Goal: Check status: Check status

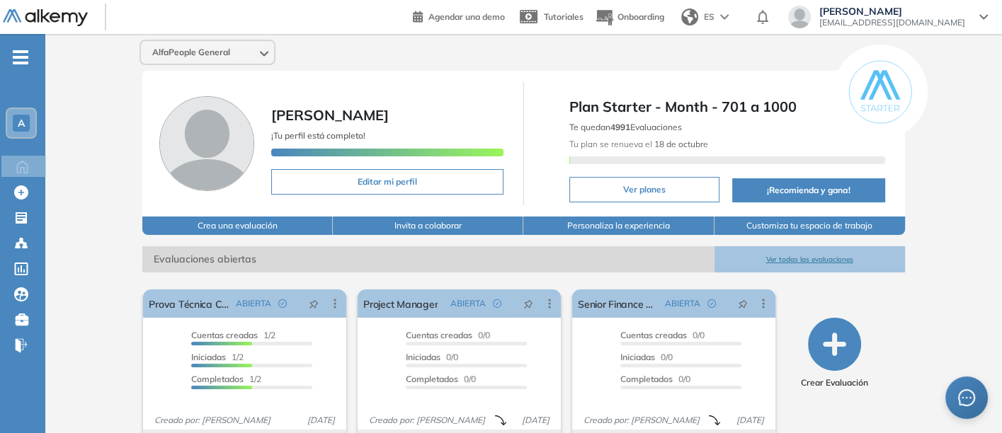
click at [797, 252] on button "Ver todas las evaluaciones" at bounding box center [810, 259] width 191 height 26
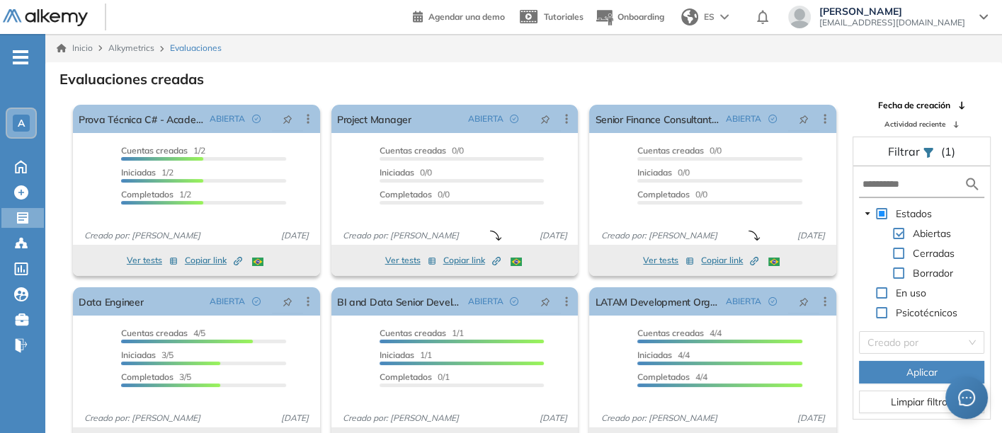
scroll to position [18, 0]
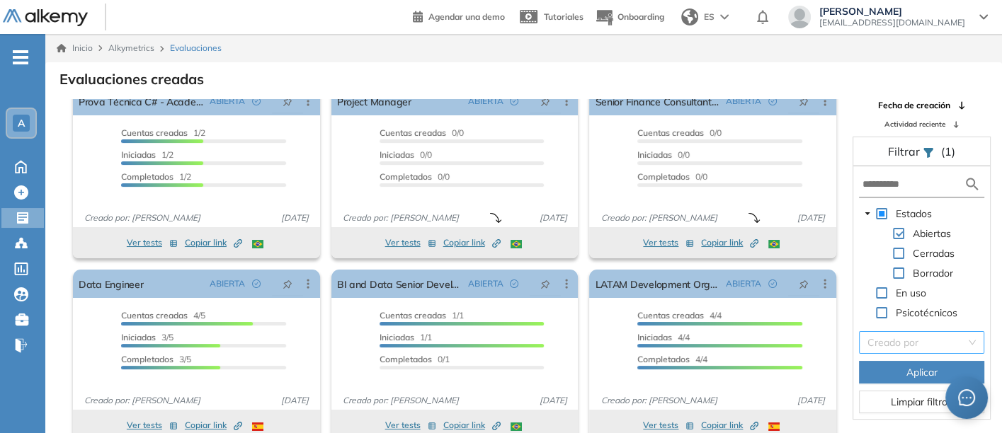
click at [888, 339] on input "search" at bounding box center [917, 342] width 98 height 21
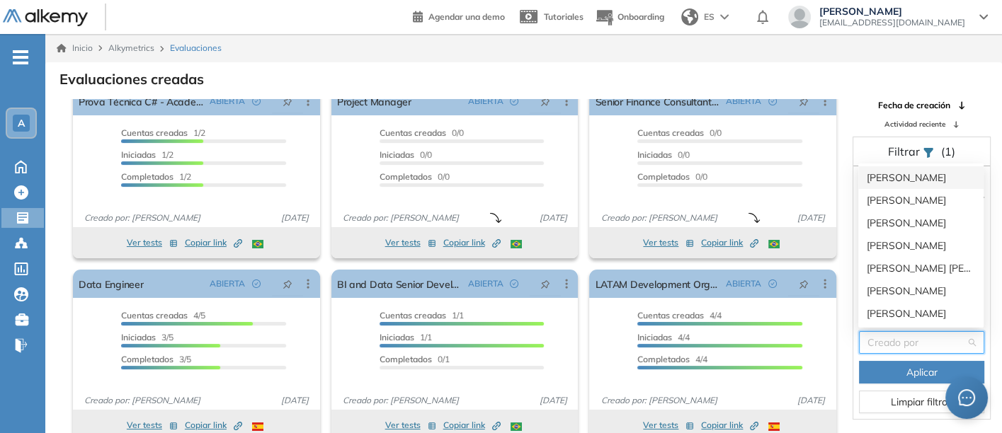
click at [888, 339] on input "search" at bounding box center [917, 342] width 98 height 21
click at [894, 196] on div "[PERSON_NAME]" at bounding box center [921, 201] width 108 height 16
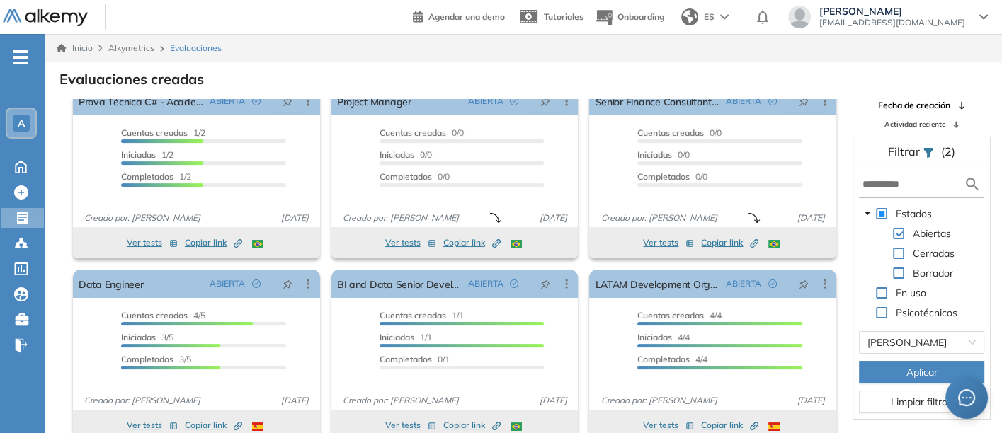
click at [919, 365] on span "Aplicar" at bounding box center [922, 373] width 31 height 16
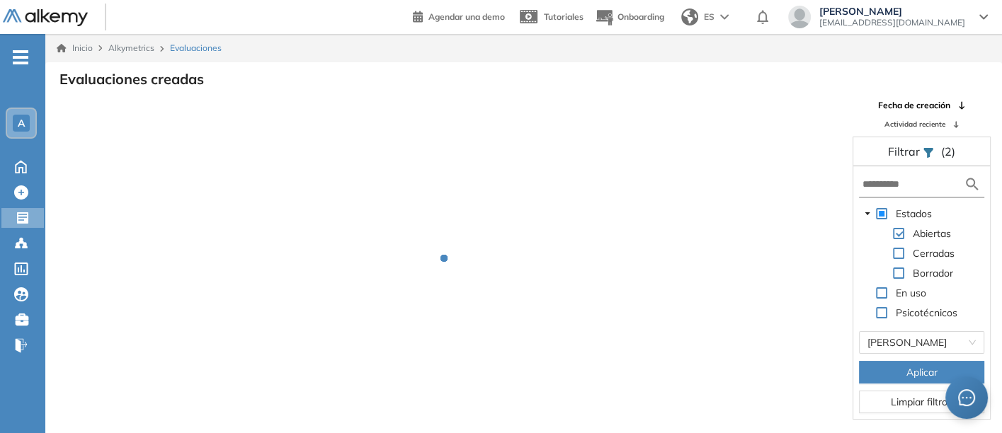
scroll to position [0, 0]
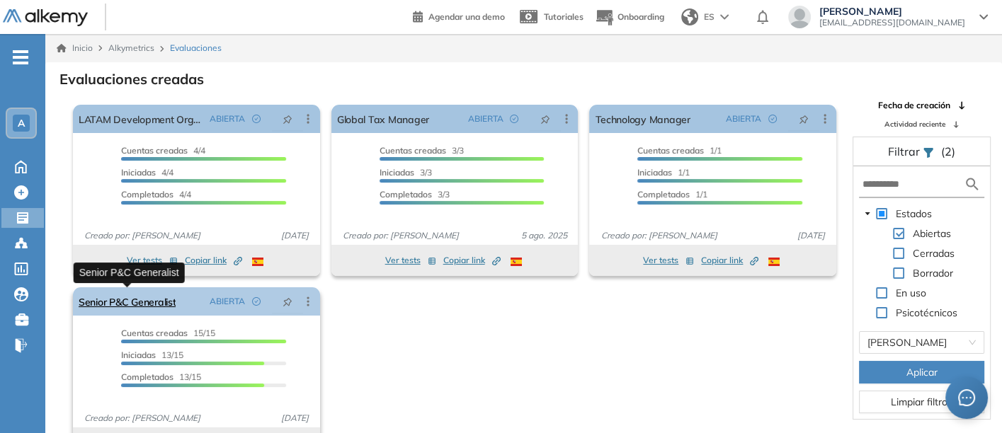
click at [118, 298] on link "Senior P&C Generalist" at bounding box center [127, 302] width 97 height 28
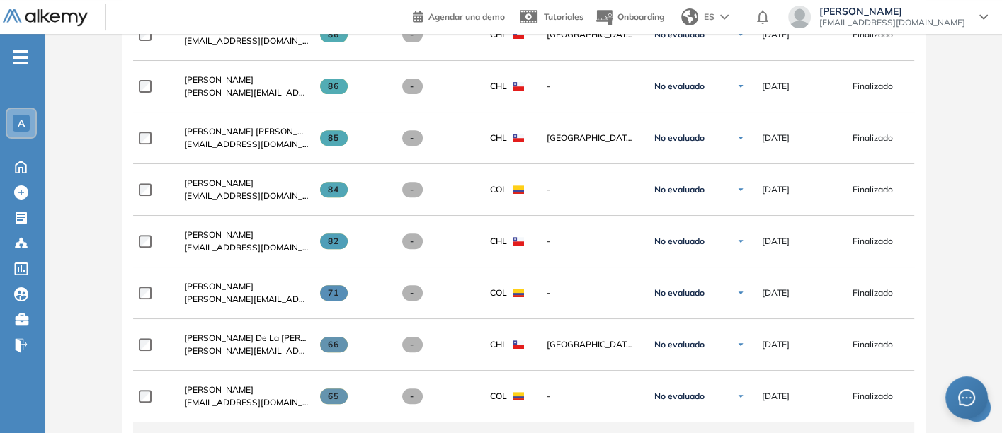
scroll to position [550, 0]
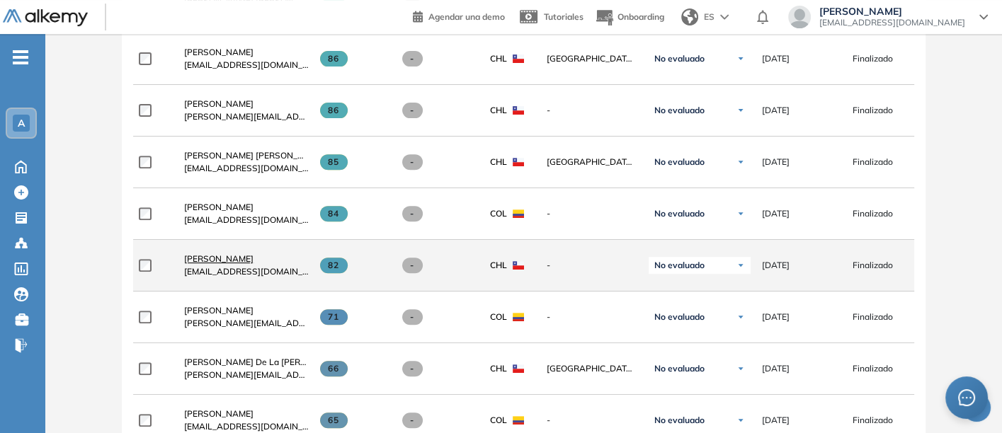
click at [208, 258] on span "[PERSON_NAME]" at bounding box center [218, 259] width 69 height 11
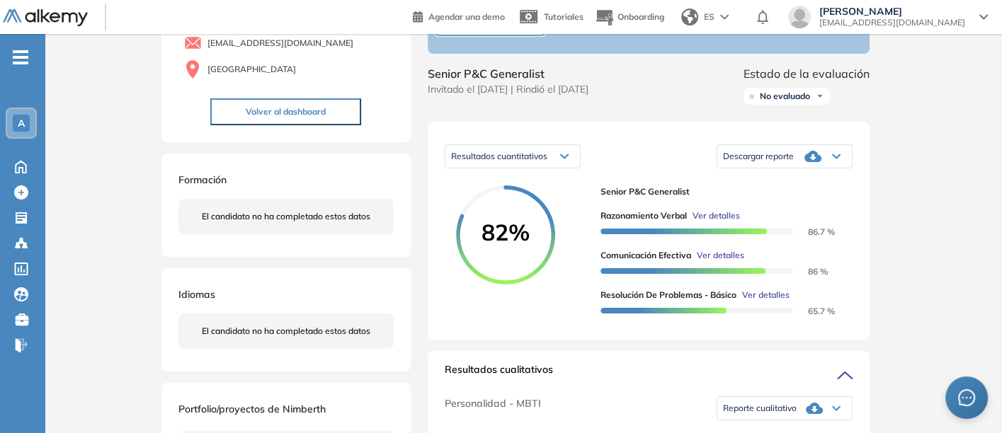
scroll to position [157, 0]
